Goal: Task Accomplishment & Management: Complete application form

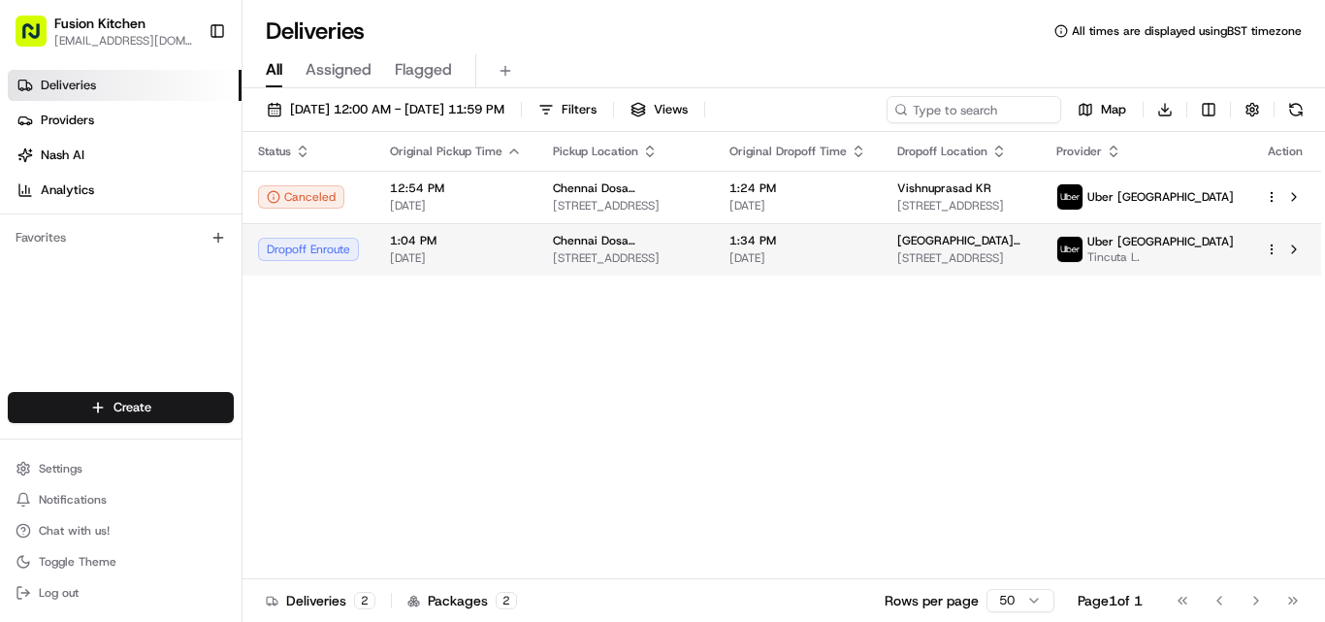
click at [661, 259] on span "[STREET_ADDRESS]" at bounding box center [625, 258] width 145 height 16
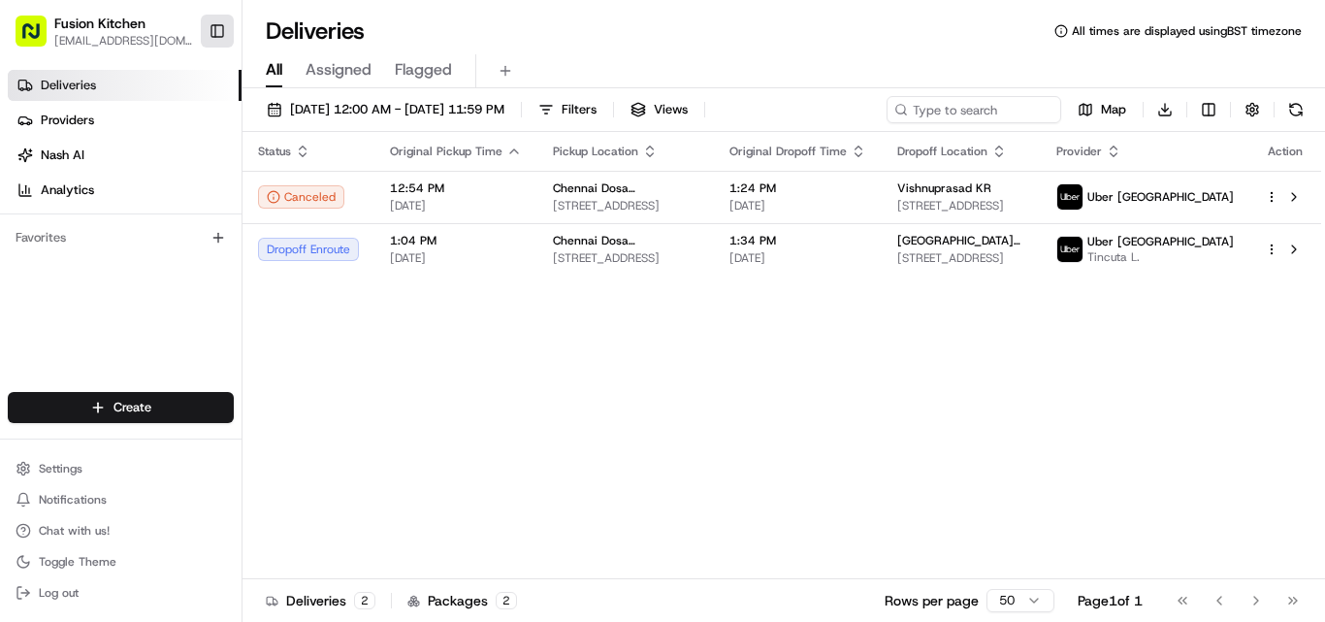
click at [213, 30] on button "Toggle Sidebar" at bounding box center [217, 31] width 33 height 33
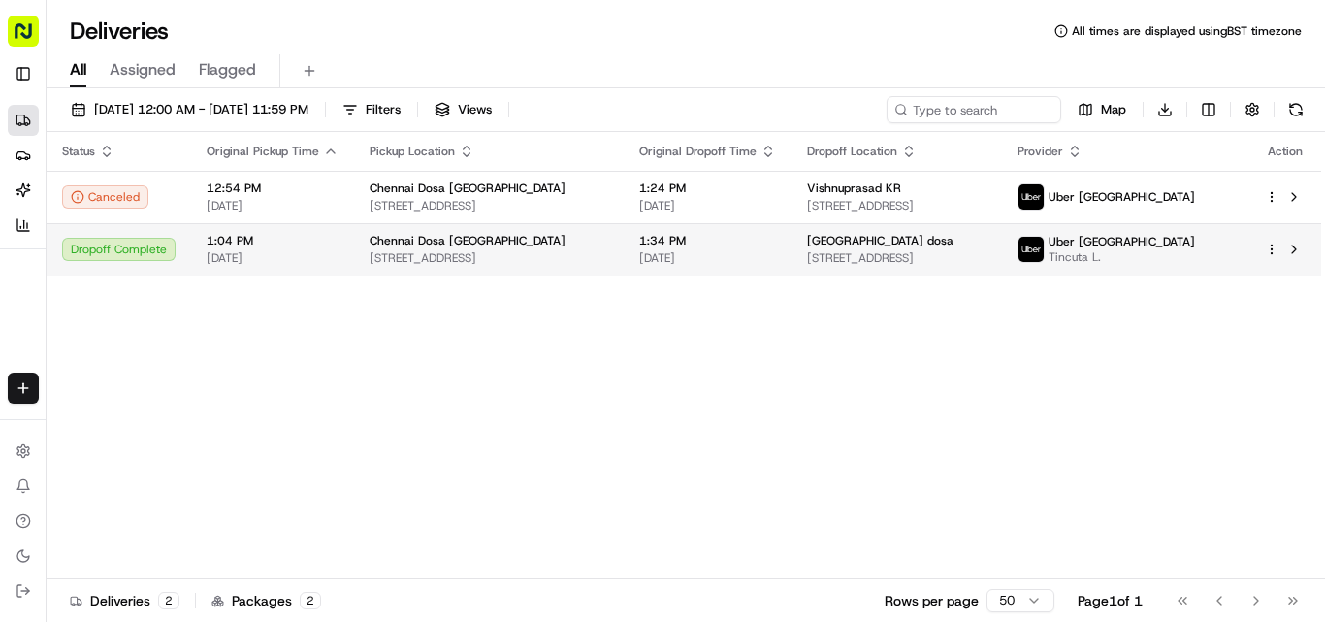
click at [470, 247] on span "Chennai Dosa [GEOGRAPHIC_DATA]" at bounding box center [468, 241] width 196 height 16
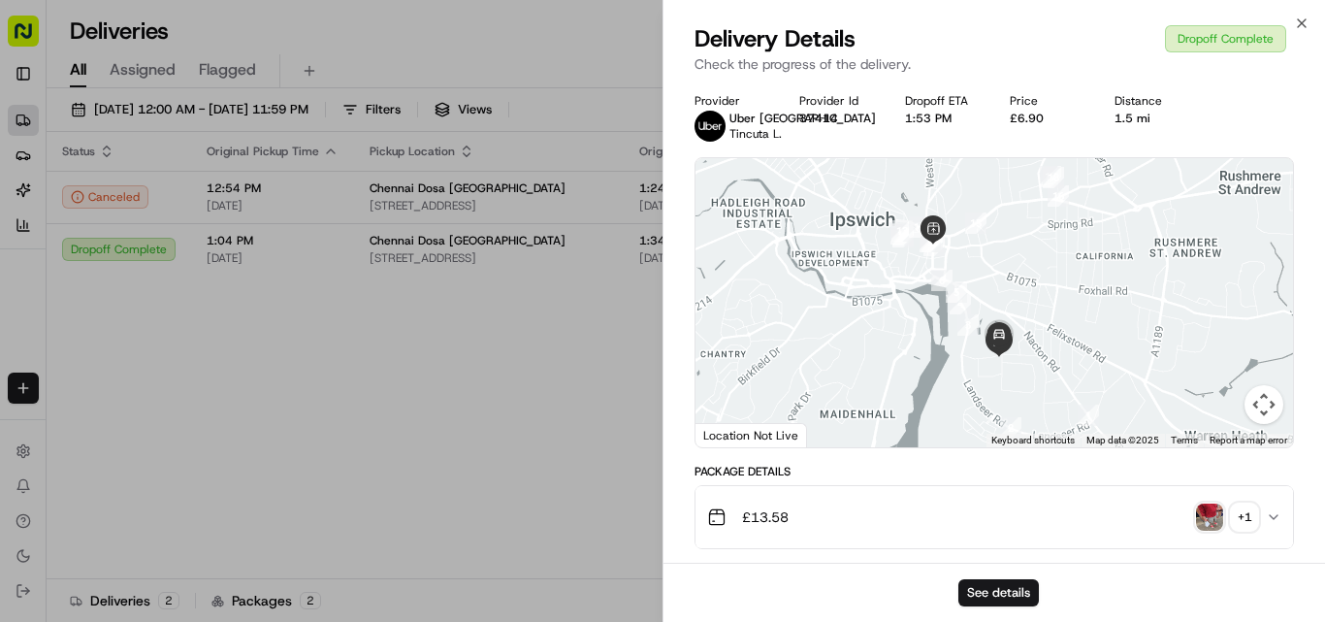
click at [661, 531] on img "button" at bounding box center [1209, 516] width 27 height 27
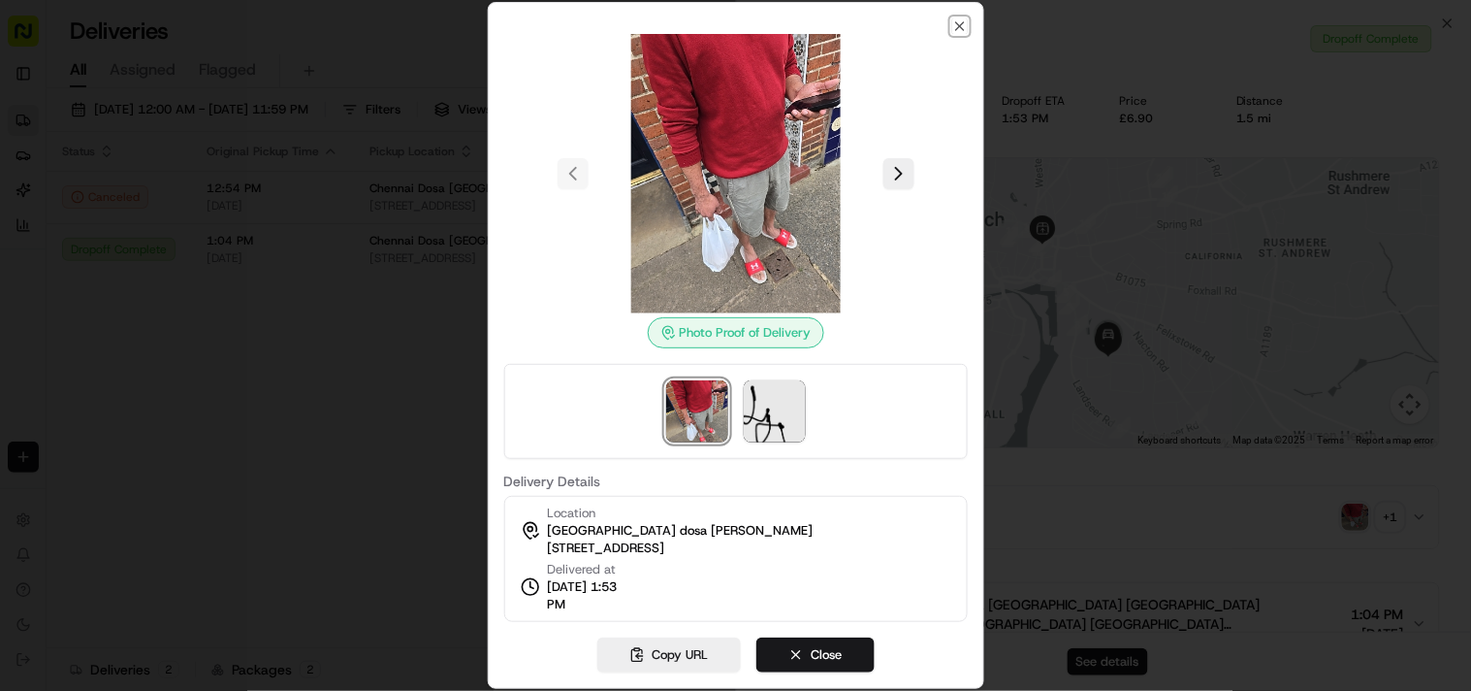
drag, startPoint x: 955, startPoint y: 27, endPoint x: 869, endPoint y: 144, distance: 144.9
click at [661, 27] on icon "button" at bounding box center [960, 26] width 16 height 16
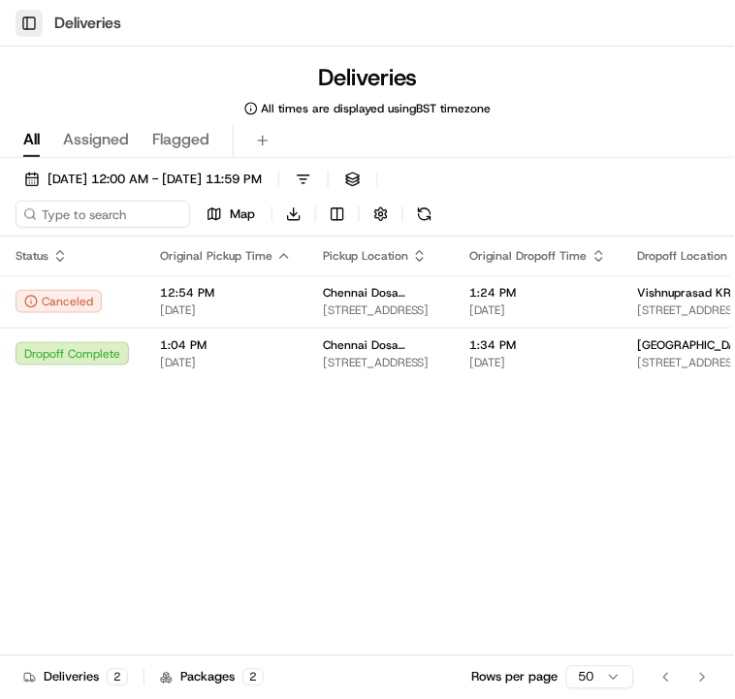
click at [30, 17] on button "Toggle Sidebar" at bounding box center [29, 23] width 27 height 27
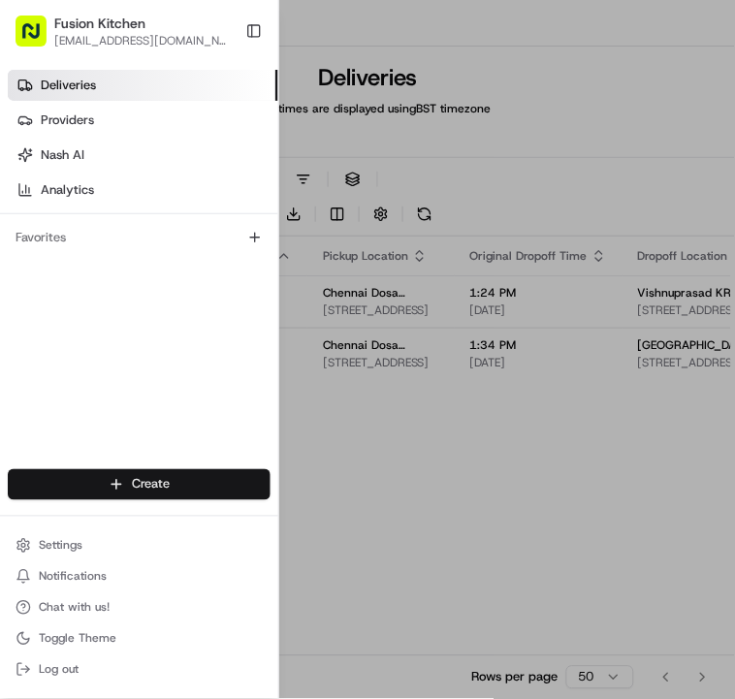
click at [187, 487] on button "Create" at bounding box center [139, 484] width 263 height 31
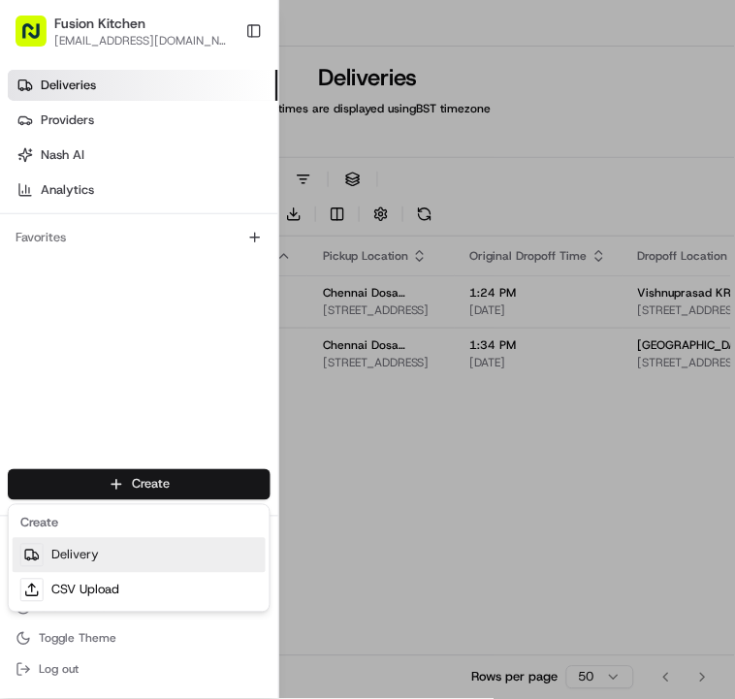
click at [95, 554] on link "Delivery" at bounding box center [139, 555] width 253 height 35
